Goal: Information Seeking & Learning: Learn about a topic

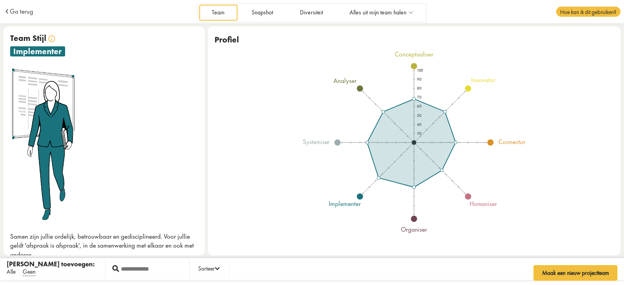
click at [12, 272] on span "Alle" at bounding box center [11, 272] width 9 height 8
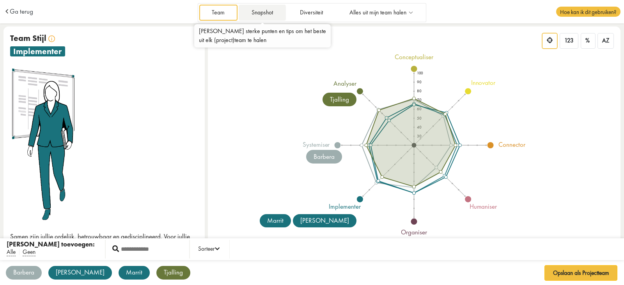
click at [254, 12] on link "Snapshot" at bounding box center [262, 13] width 47 height 16
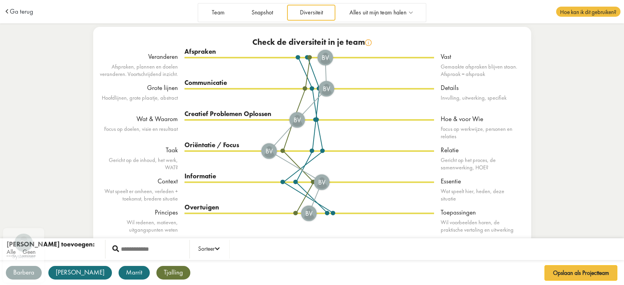
click at [35, 273] on div "Barbera" at bounding box center [24, 273] width 36 height 14
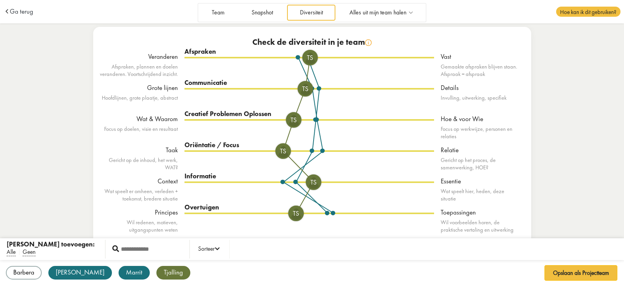
click at [156, 272] on div "Tjalling" at bounding box center [173, 273] width 34 height 14
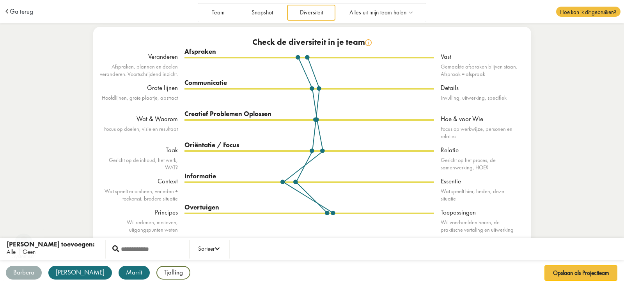
click at [28, 272] on div "Barbera" at bounding box center [24, 273] width 36 height 14
click at [156, 275] on div "Tjalling" at bounding box center [173, 273] width 34 height 14
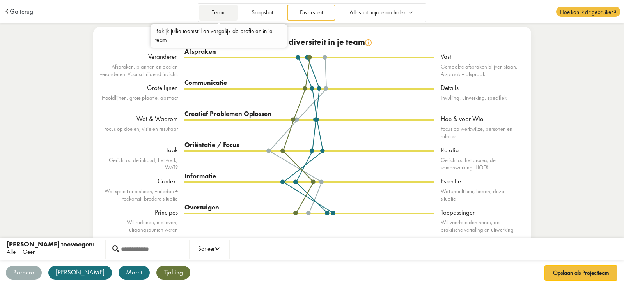
click at [222, 11] on link "Team" at bounding box center [218, 13] width 38 height 16
